Goal: Transaction & Acquisition: Book appointment/travel/reservation

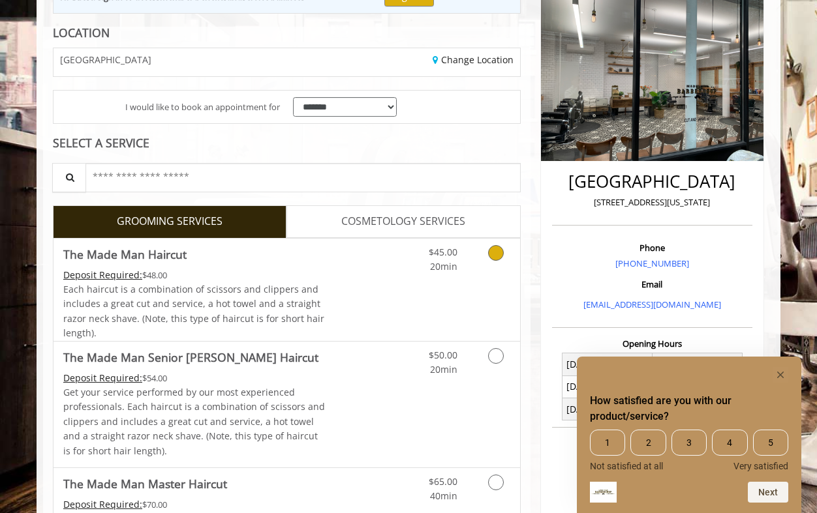
click at [498, 242] on link "Grooming services" at bounding box center [493, 257] width 33 height 36
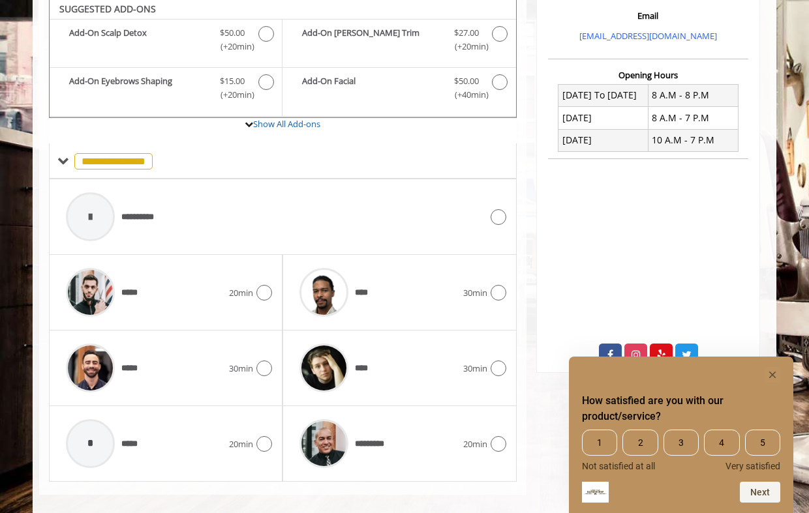
scroll to position [449, 0]
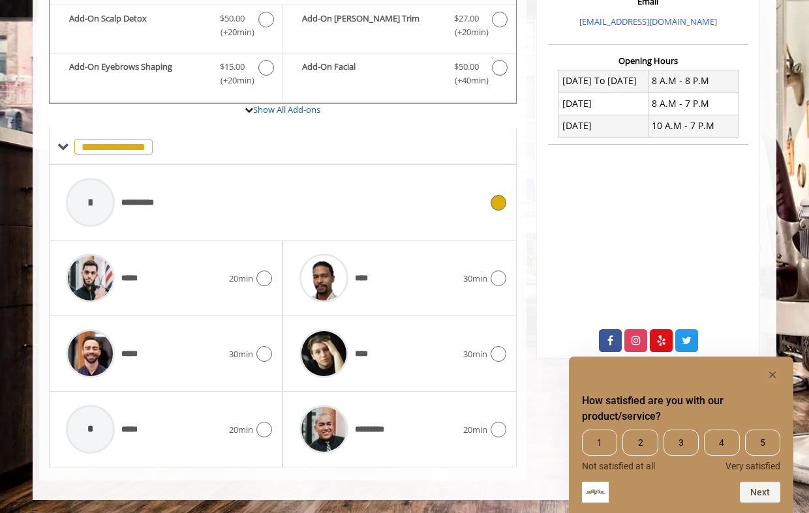
click at [335, 181] on div "**********" at bounding box center [273, 203] width 428 height 62
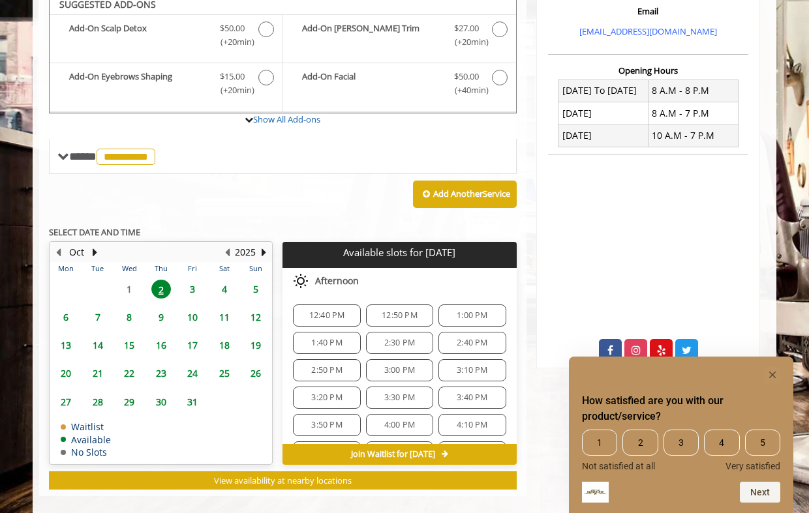
scroll to position [432, 0]
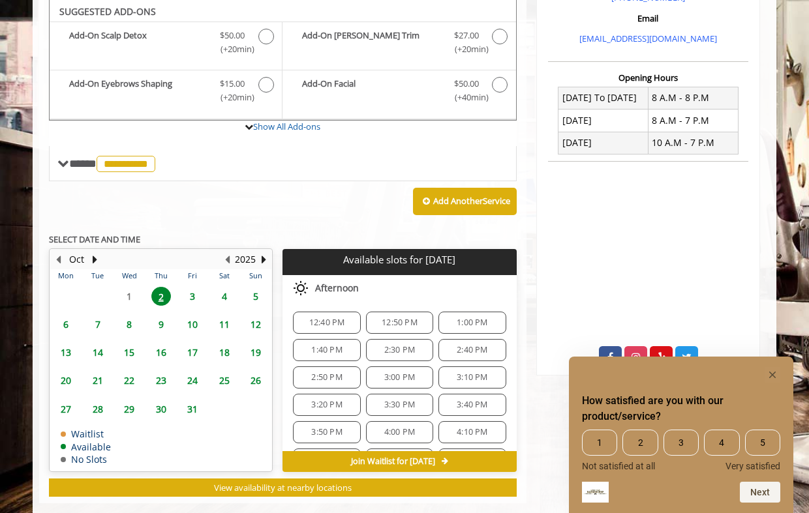
click at [376, 373] on span "3:00 PM" at bounding box center [399, 377] width 55 height 10
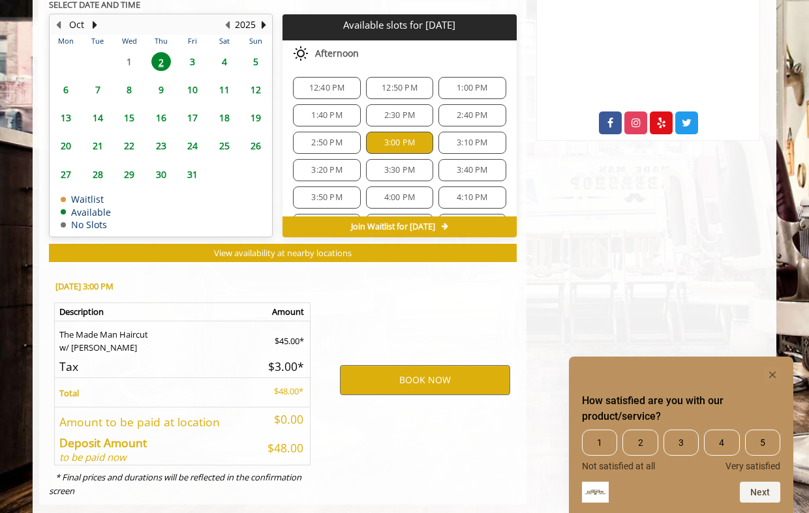
scroll to position [691, 0]
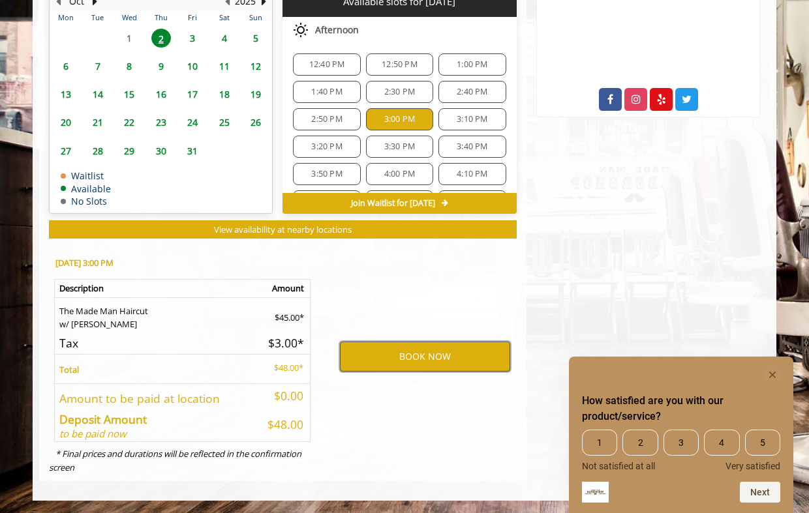
click at [414, 344] on button "BOOK NOW" at bounding box center [425, 357] width 170 height 30
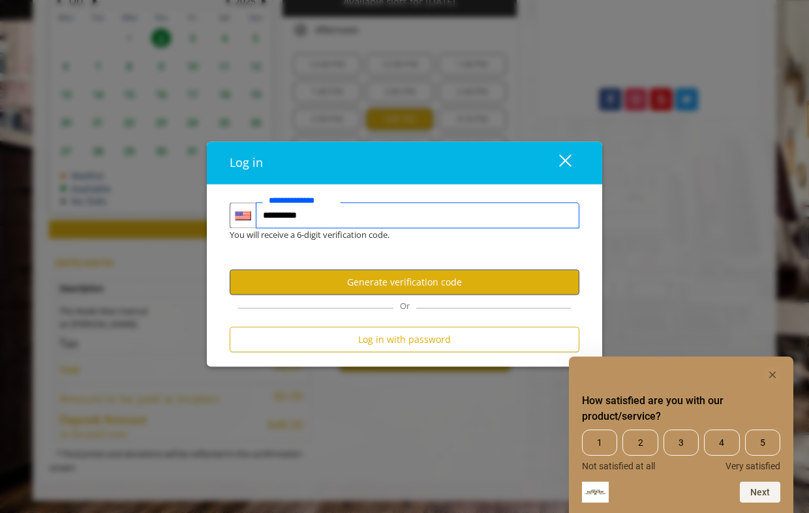
type input "**********"
click at [374, 290] on button "Generate verification code" at bounding box center [405, 282] width 350 height 25
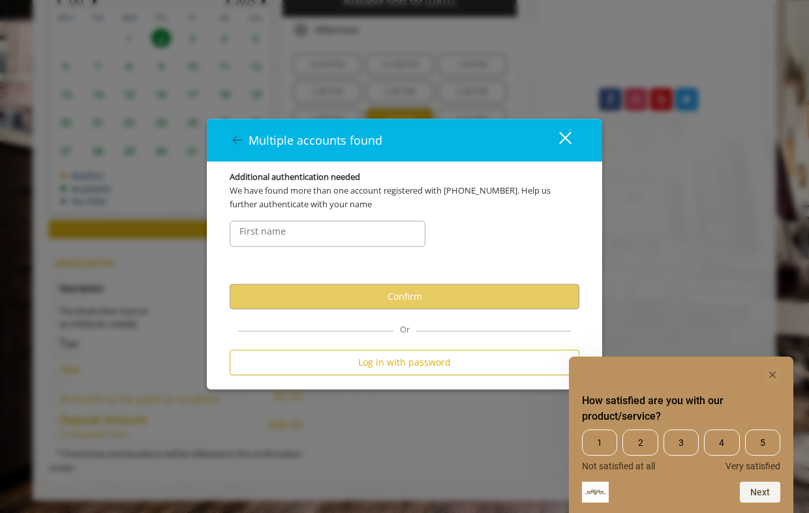
scroll to position [0, 0]
click at [772, 373] on rect "Hide survey" at bounding box center [772, 375] width 16 height 16
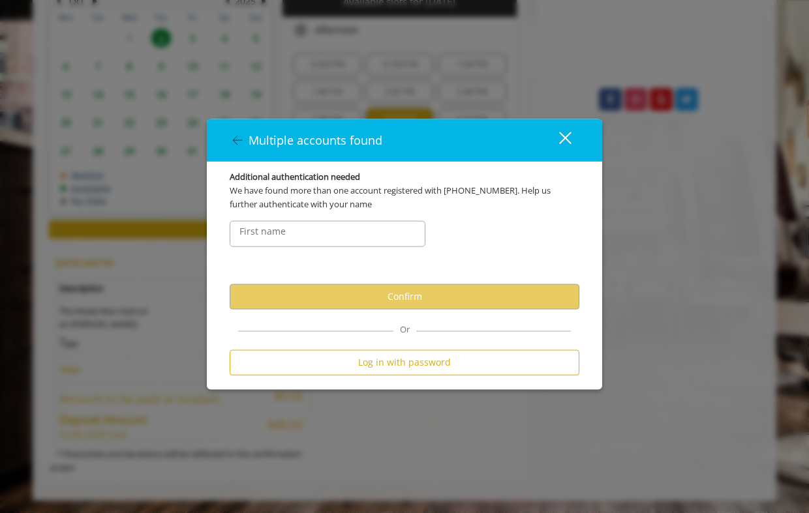
click at [284, 228] on label "First name" at bounding box center [262, 231] width 59 height 14
click at [280, 234] on label "First name" at bounding box center [262, 231] width 59 height 14
click at [265, 239] on input "FirstNameText" at bounding box center [328, 233] width 196 height 26
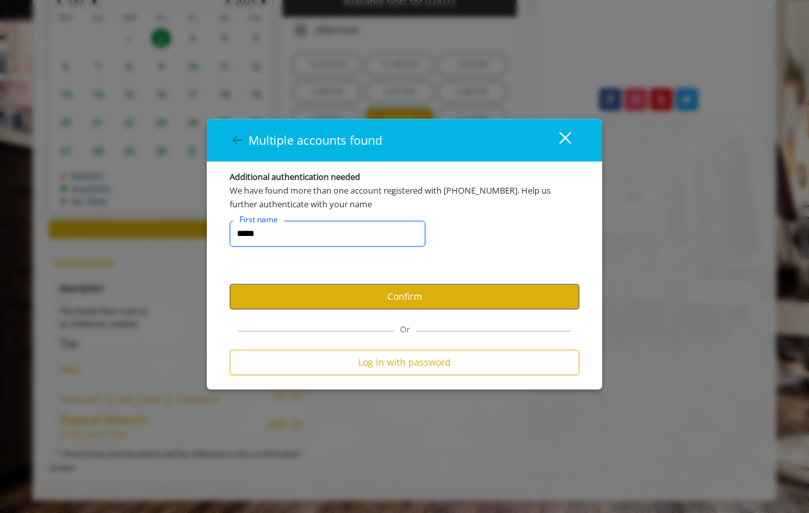
type input "*****"
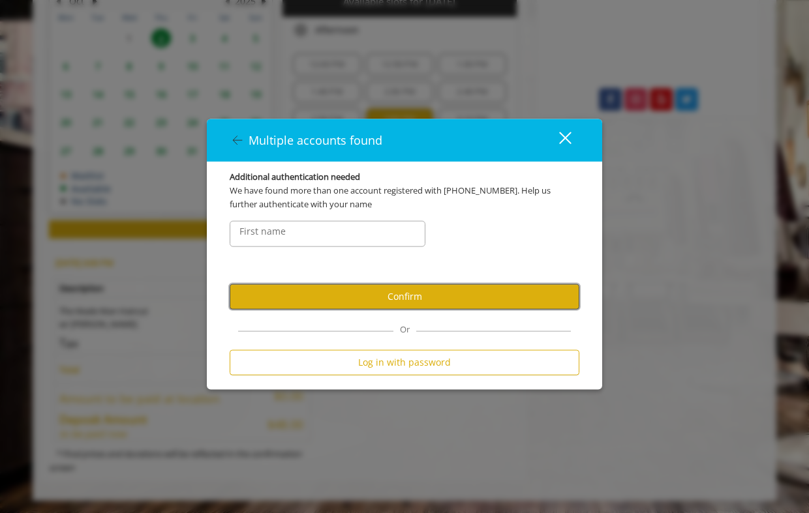
click at [321, 290] on button "Confirm" at bounding box center [405, 296] width 350 height 25
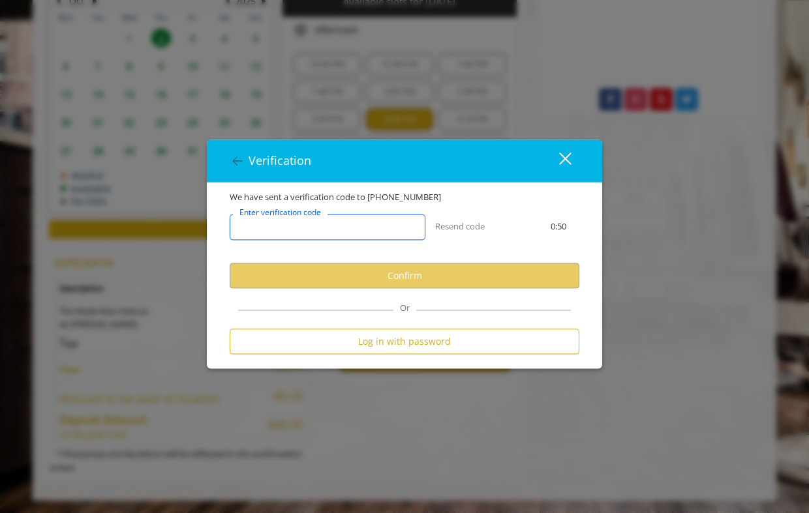
click at [351, 233] on input "Enter verification code" at bounding box center [328, 228] width 196 height 26
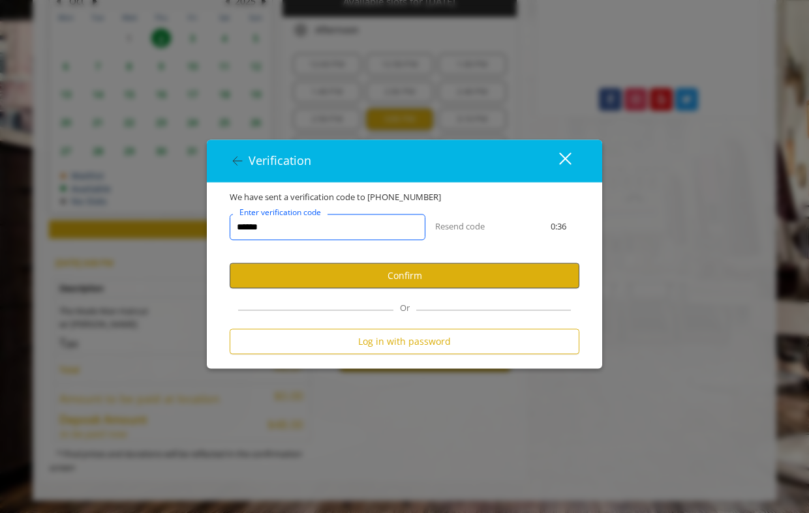
type input "******"
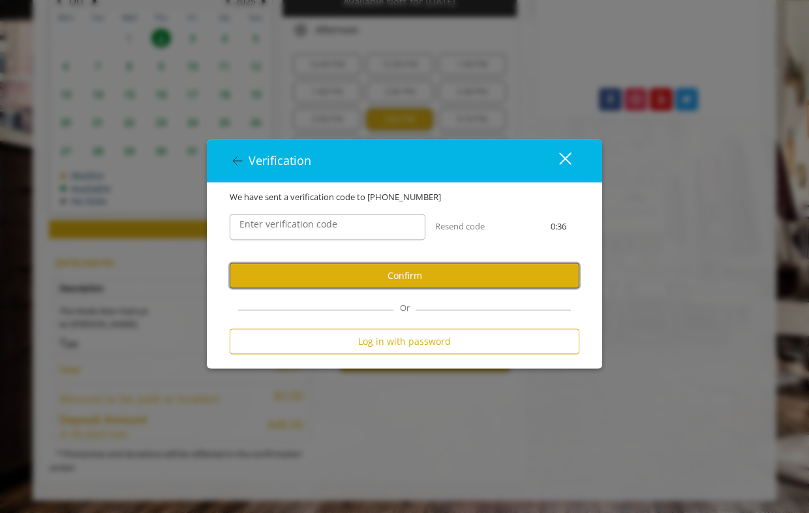
click at [326, 284] on button "Confirm" at bounding box center [405, 276] width 350 height 25
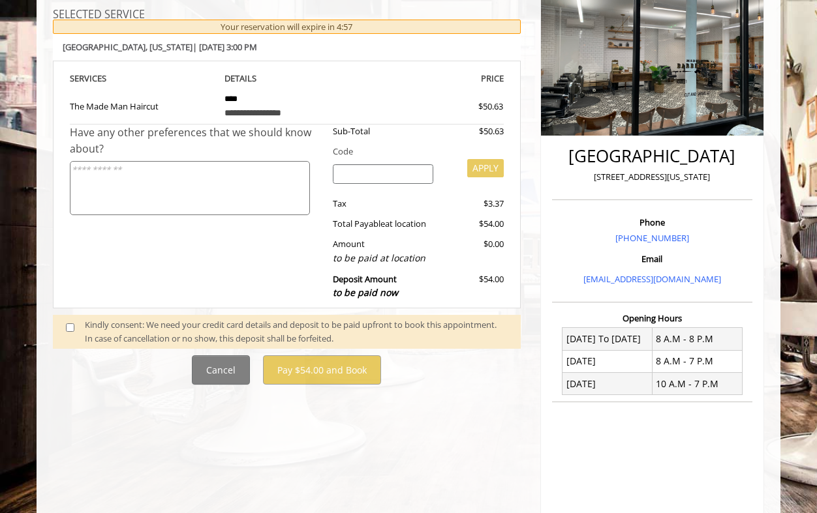
scroll to position [192, 0]
click at [97, 338] on div "Kindly consent: We need your credit card details and deposit to be paid upfront…" at bounding box center [296, 331] width 423 height 27
click at [63, 329] on span at bounding box center [75, 331] width 38 height 27
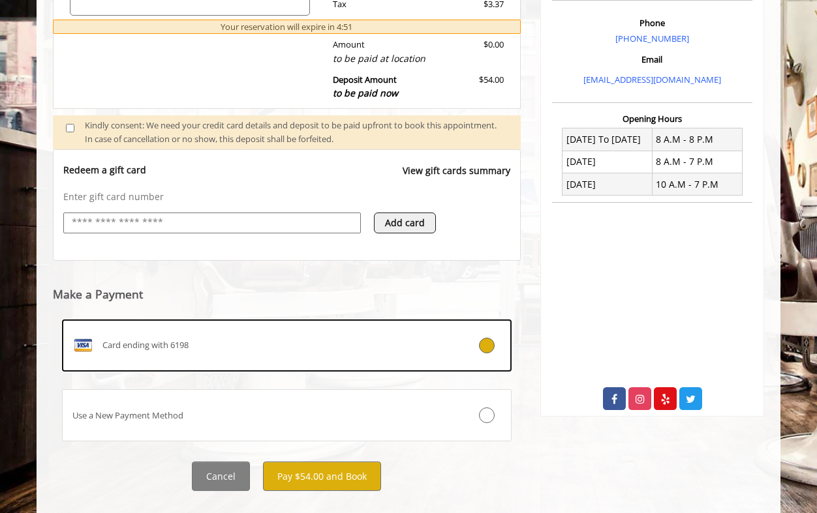
scroll to position [391, 0]
click at [203, 207] on div "Enter gift card number Add card" at bounding box center [286, 219] width 447 height 56
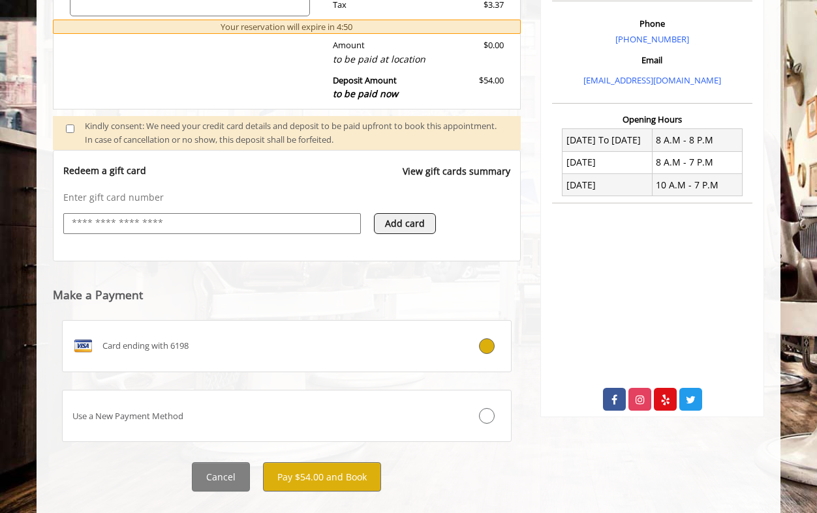
click at [189, 224] on input "text" at bounding box center [211, 224] width 283 height 16
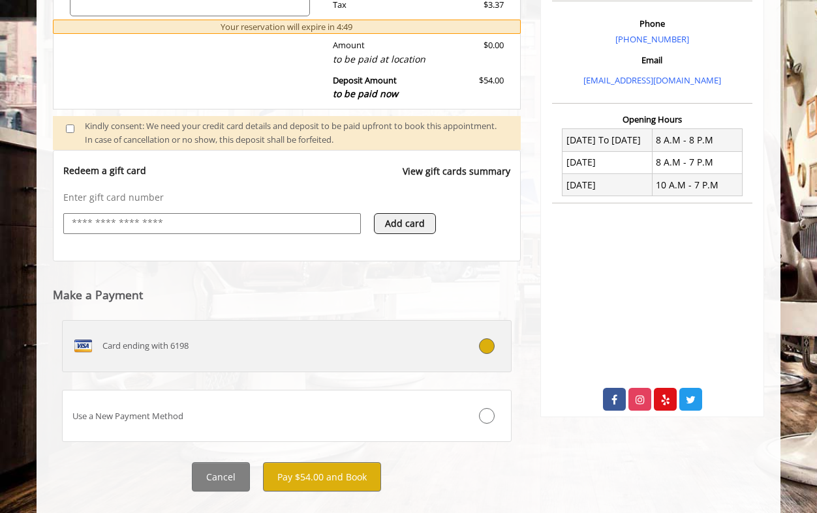
click at [385, 362] on label "Card ending with 6198" at bounding box center [286, 346] width 449 height 52
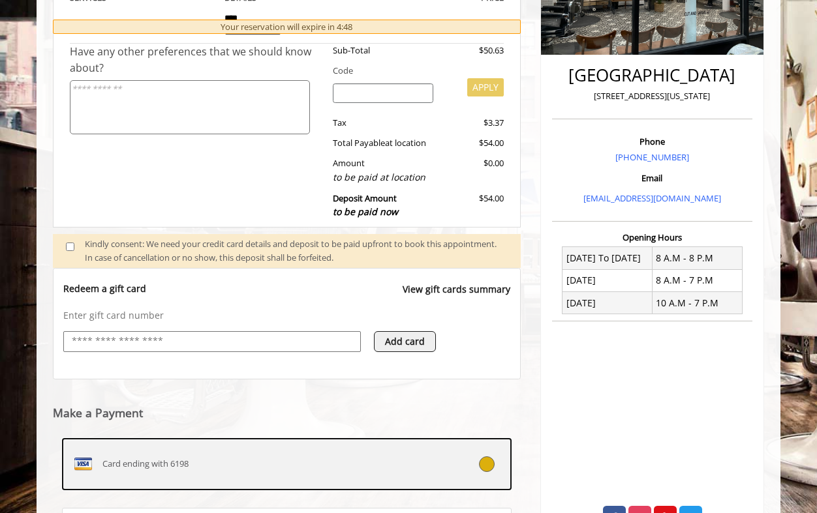
click at [333, 481] on label "Card ending with 6198" at bounding box center [286, 464] width 449 height 52
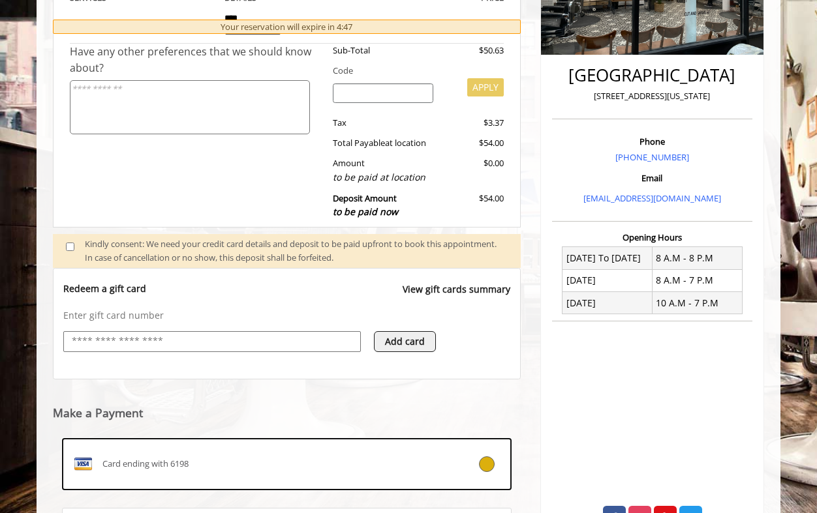
scroll to position [415, 0]
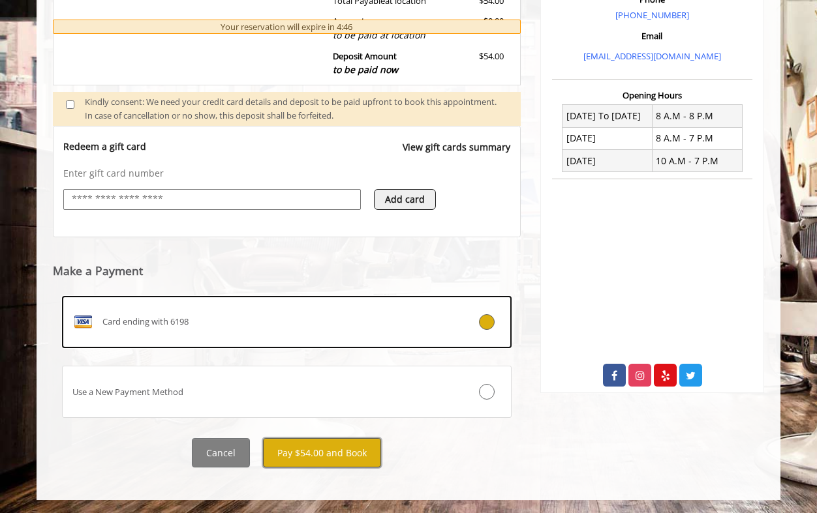
click at [321, 459] on button "Pay $54.00 and Book" at bounding box center [322, 452] width 118 height 29
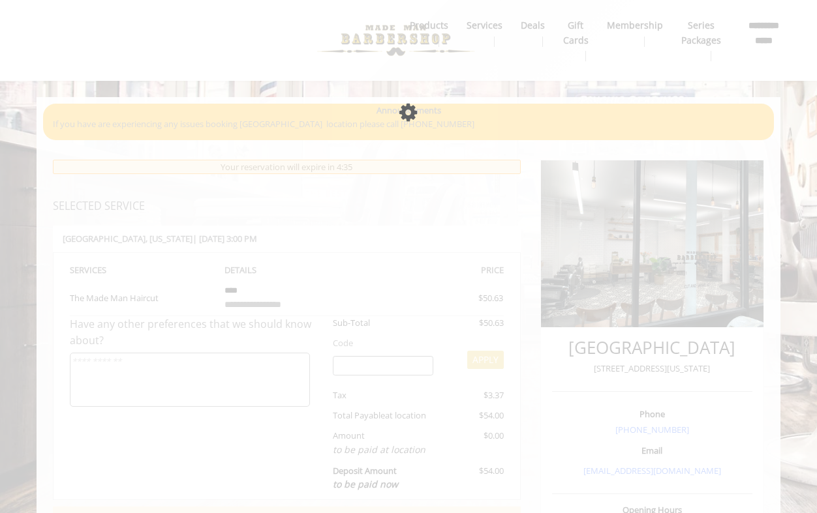
scroll to position [26, 0]
